Goal: Browse casually

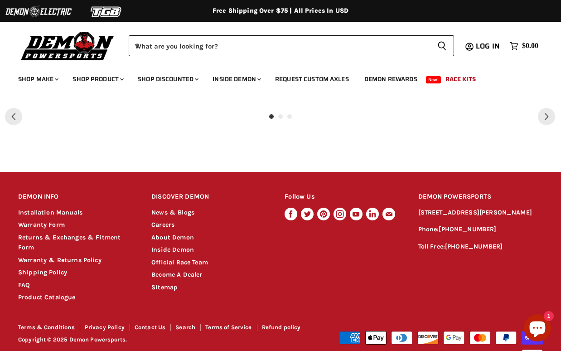
scroll to position [747, 0]
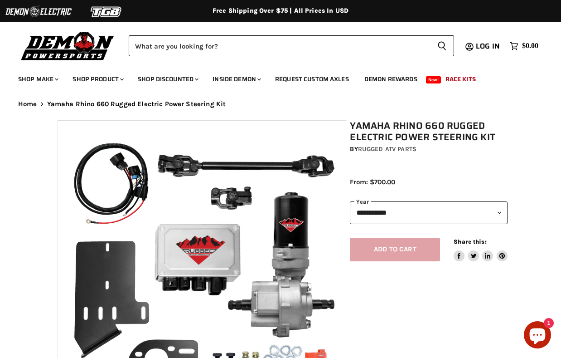
select select "******"
